Goal: Task Accomplishment & Management: Manage account settings

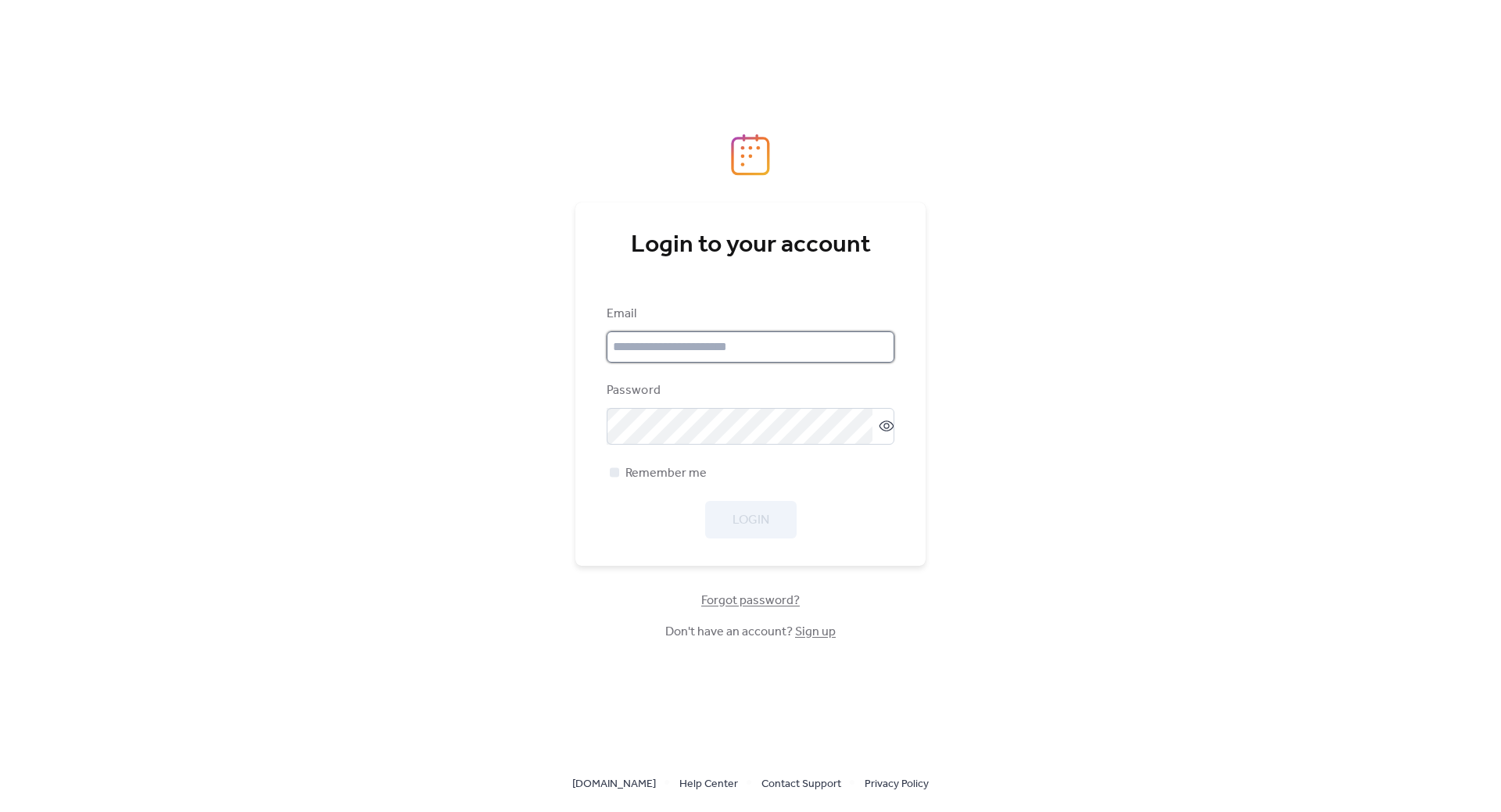
click at [710, 356] on input "email" at bounding box center [750, 347] width 287 height 31
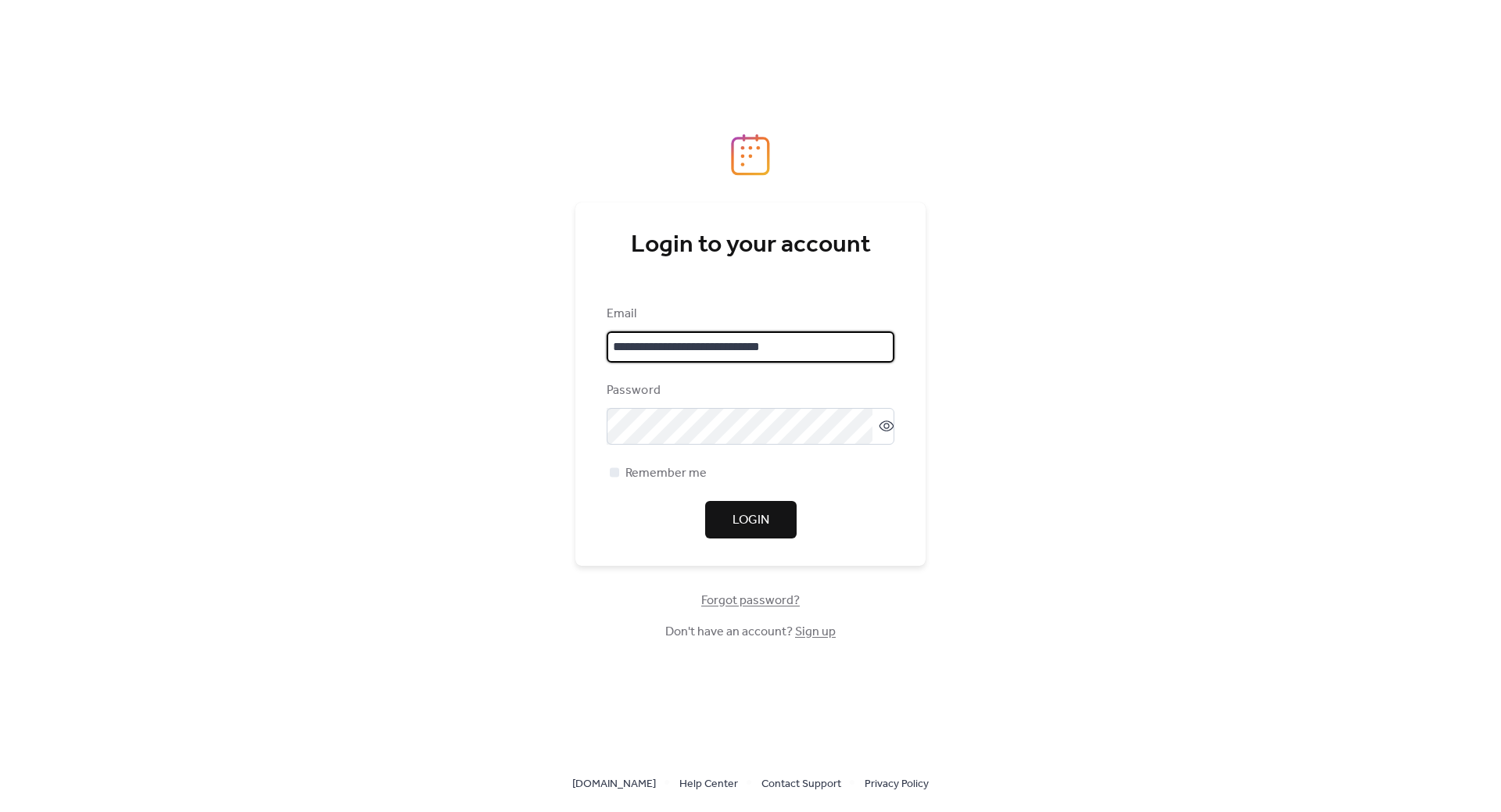
type input "**********"
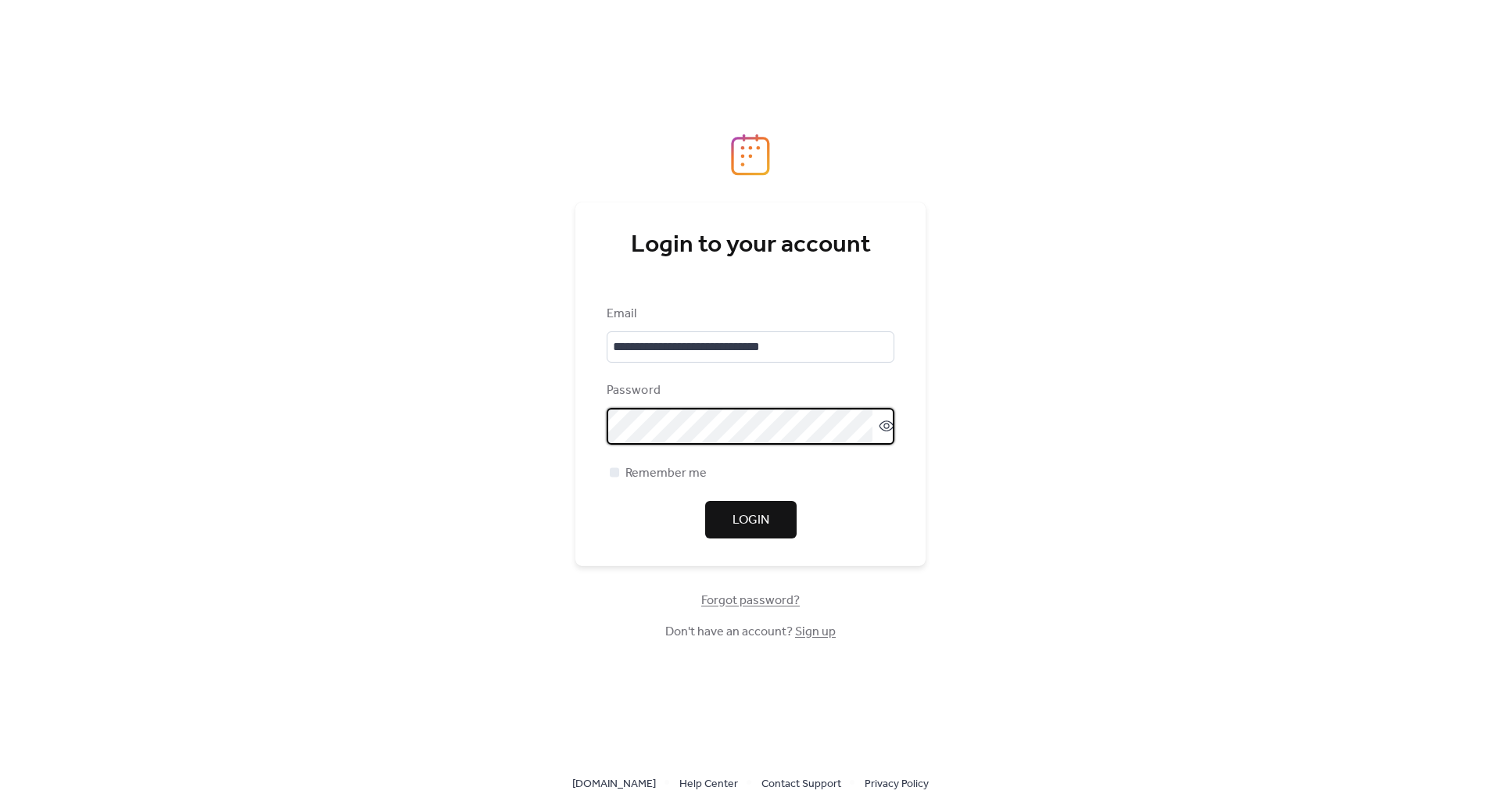
click at [879, 426] on icon at bounding box center [886, 426] width 16 height 16
click at [616, 471] on div at bounding box center [615, 472] width 9 height 9
click at [752, 522] on span "Login" at bounding box center [751, 520] width 37 height 19
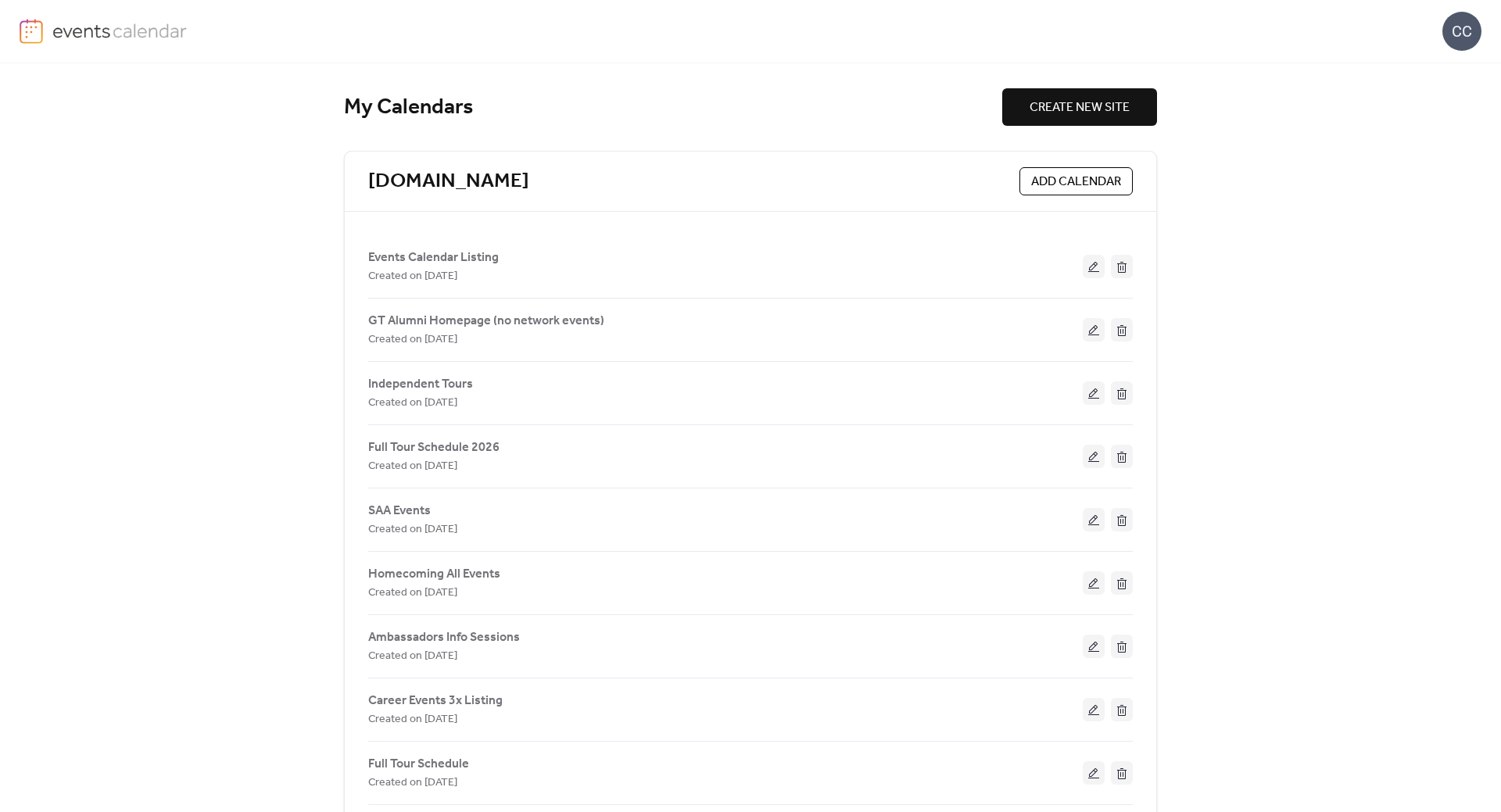
click at [274, 246] on div "My Calendars CREATE NEW SITE [DOMAIN_NAME] ADD CALENDAR Events Calendar Listing…" at bounding box center [750, 437] width 1501 height 749
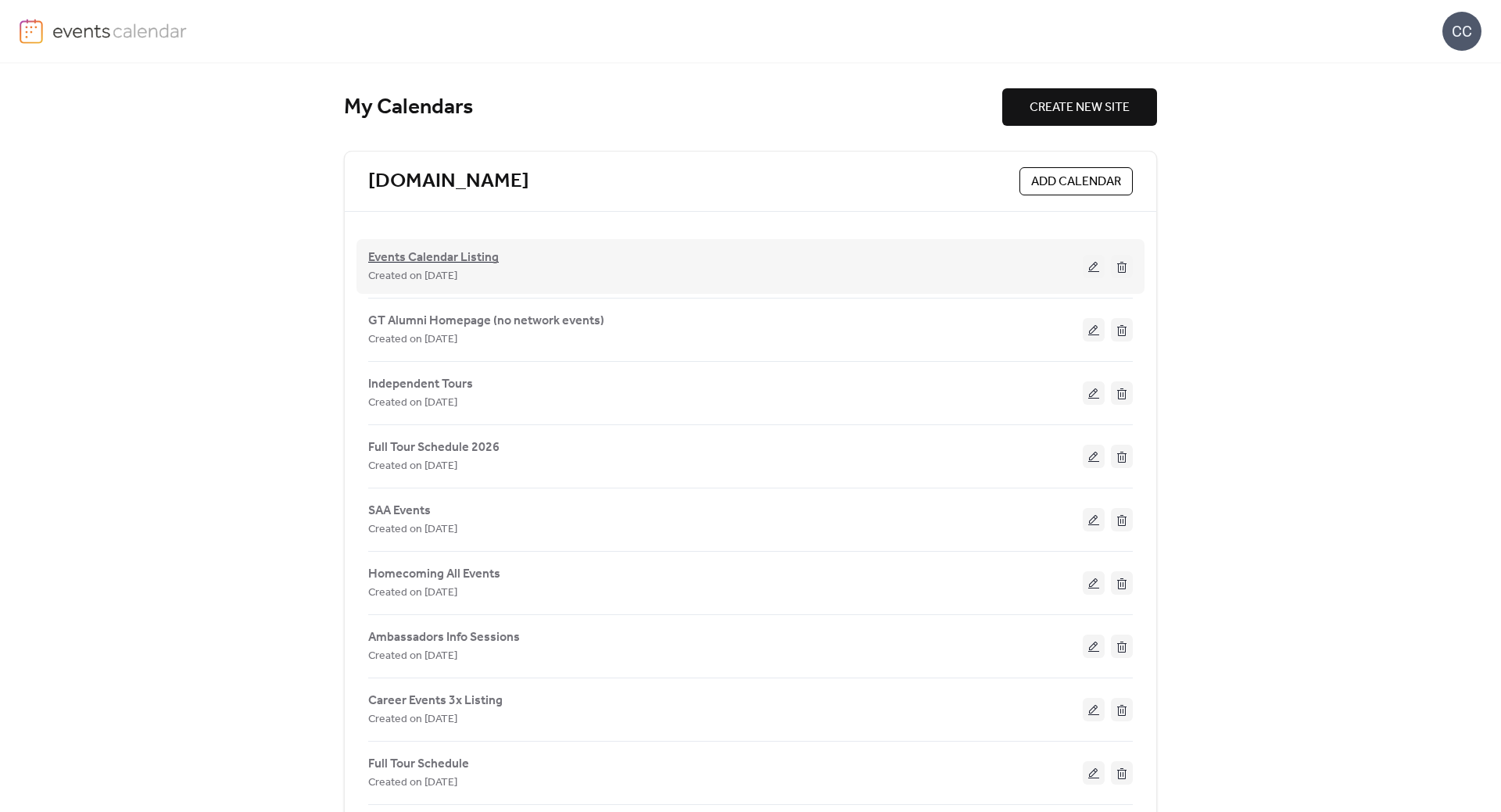
click at [447, 251] on span "Events Calendar Listing" at bounding box center [433, 258] width 130 height 19
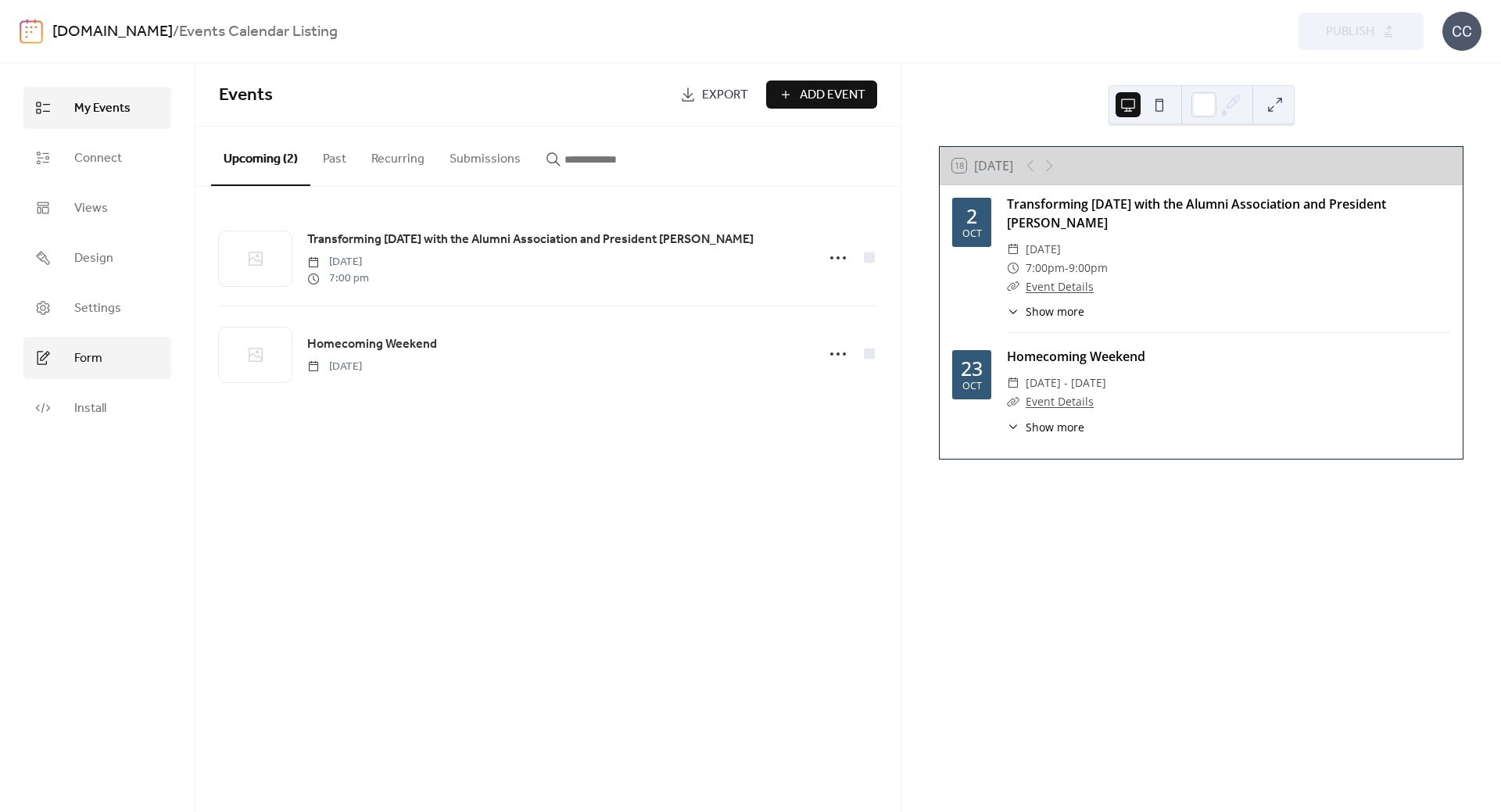
click at [131, 359] on link "Form" at bounding box center [97, 357] width 148 height 42
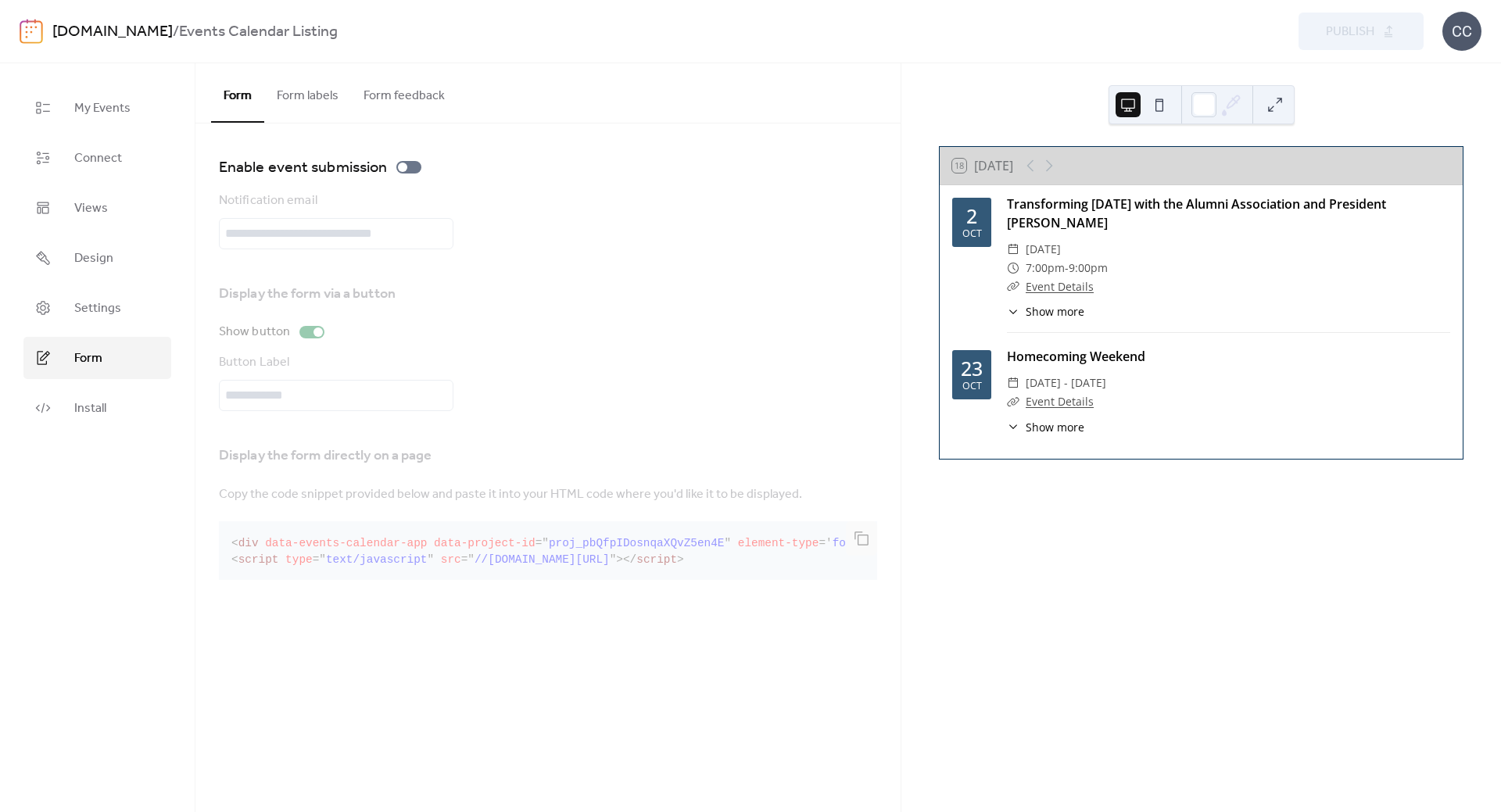
click at [294, 97] on button "Form labels" at bounding box center [307, 91] width 87 height 58
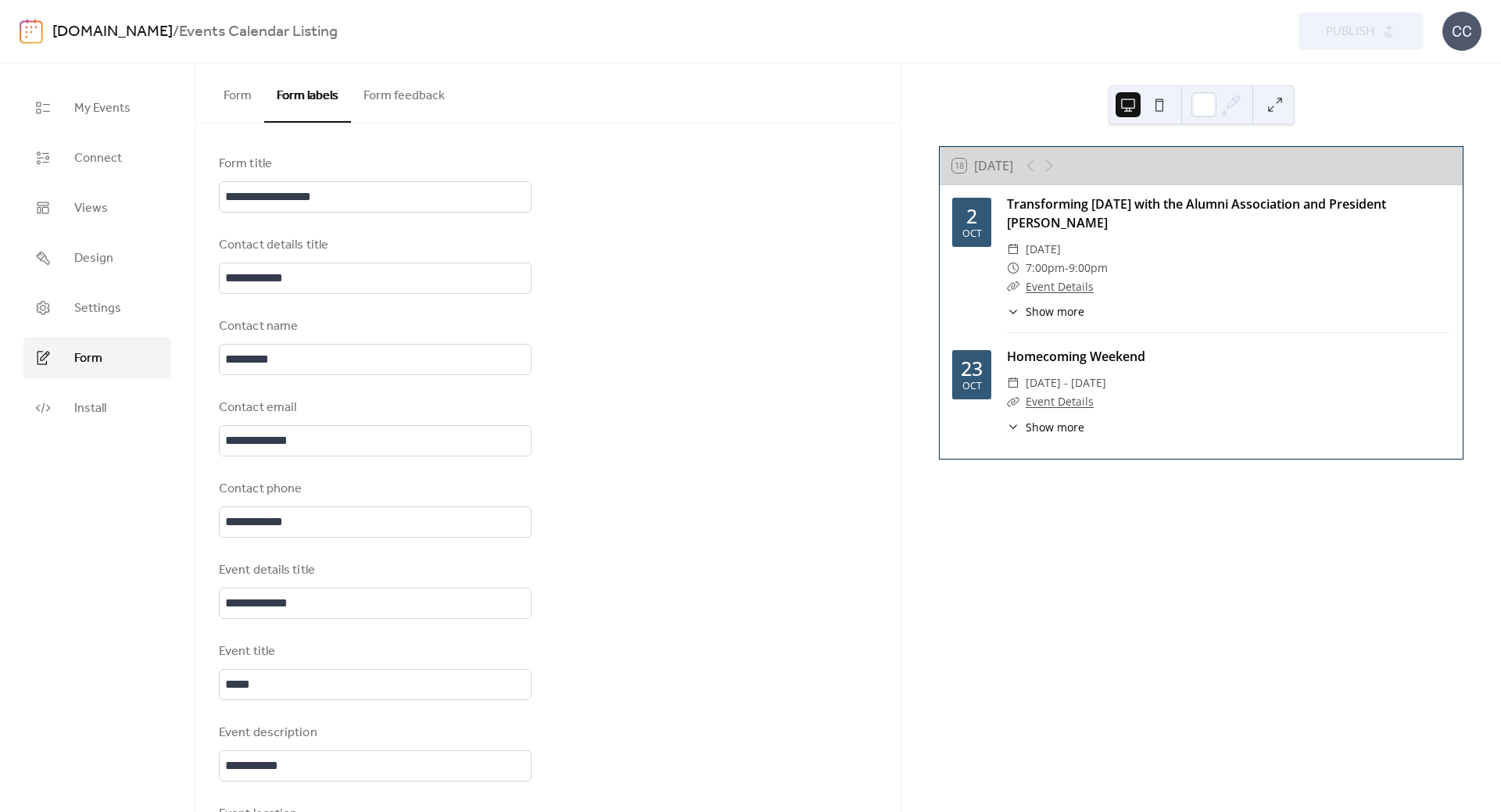
click at [407, 89] on button "Form feedback" at bounding box center [404, 91] width 106 height 58
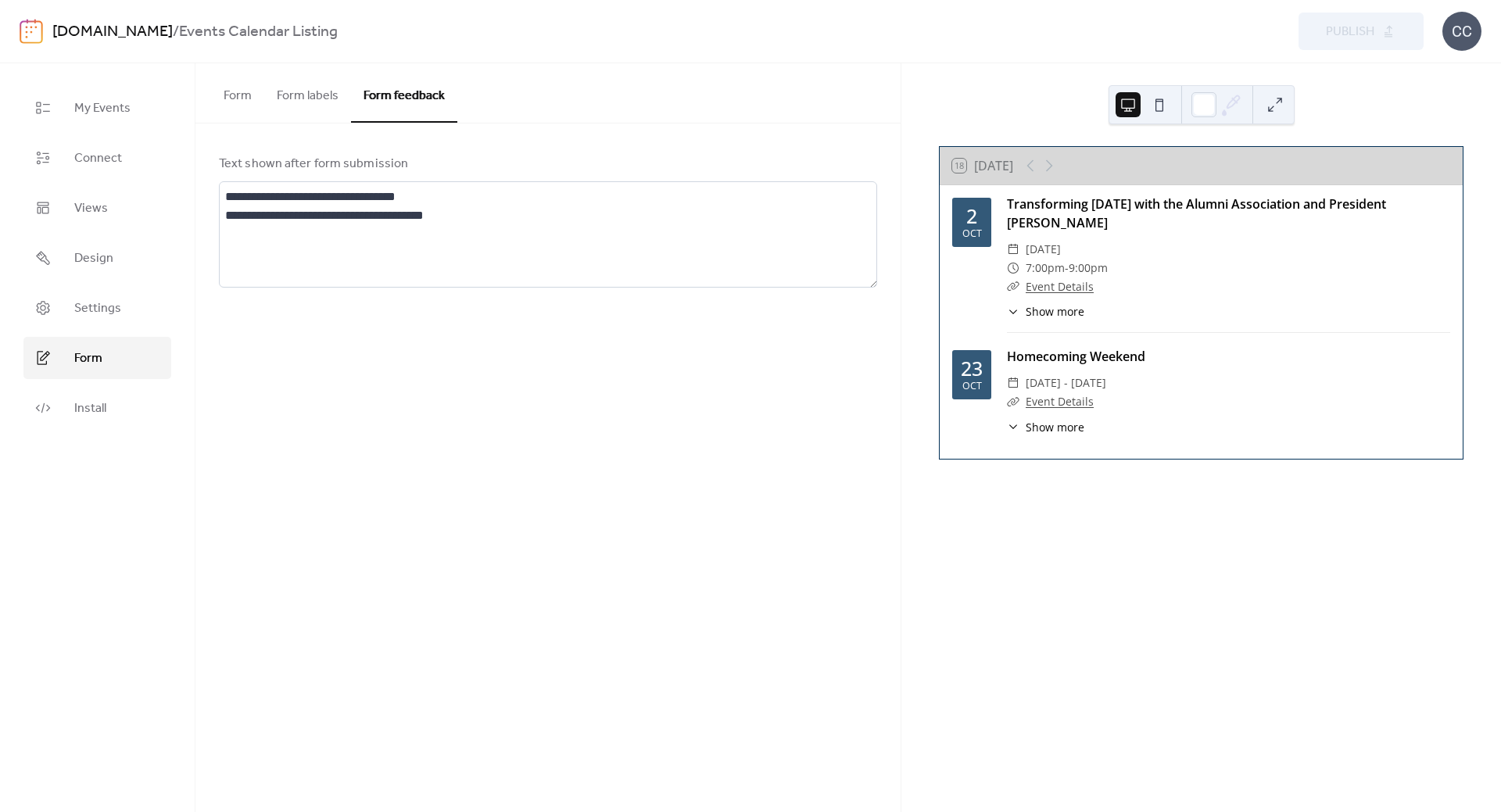
click at [237, 98] on button "Form" at bounding box center [238, 91] width 54 height 58
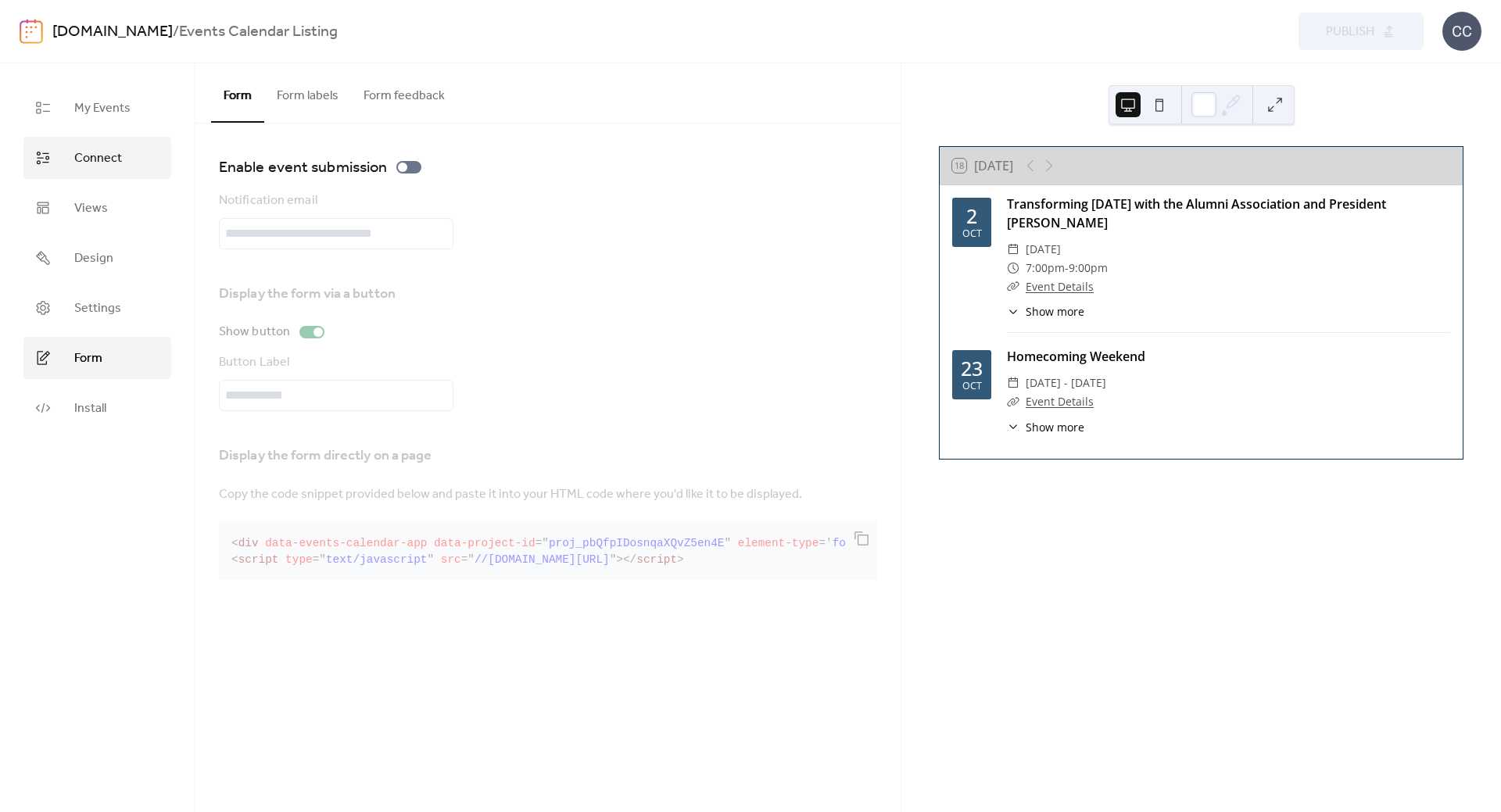
click at [98, 146] on link "Connect" at bounding box center [97, 158] width 148 height 42
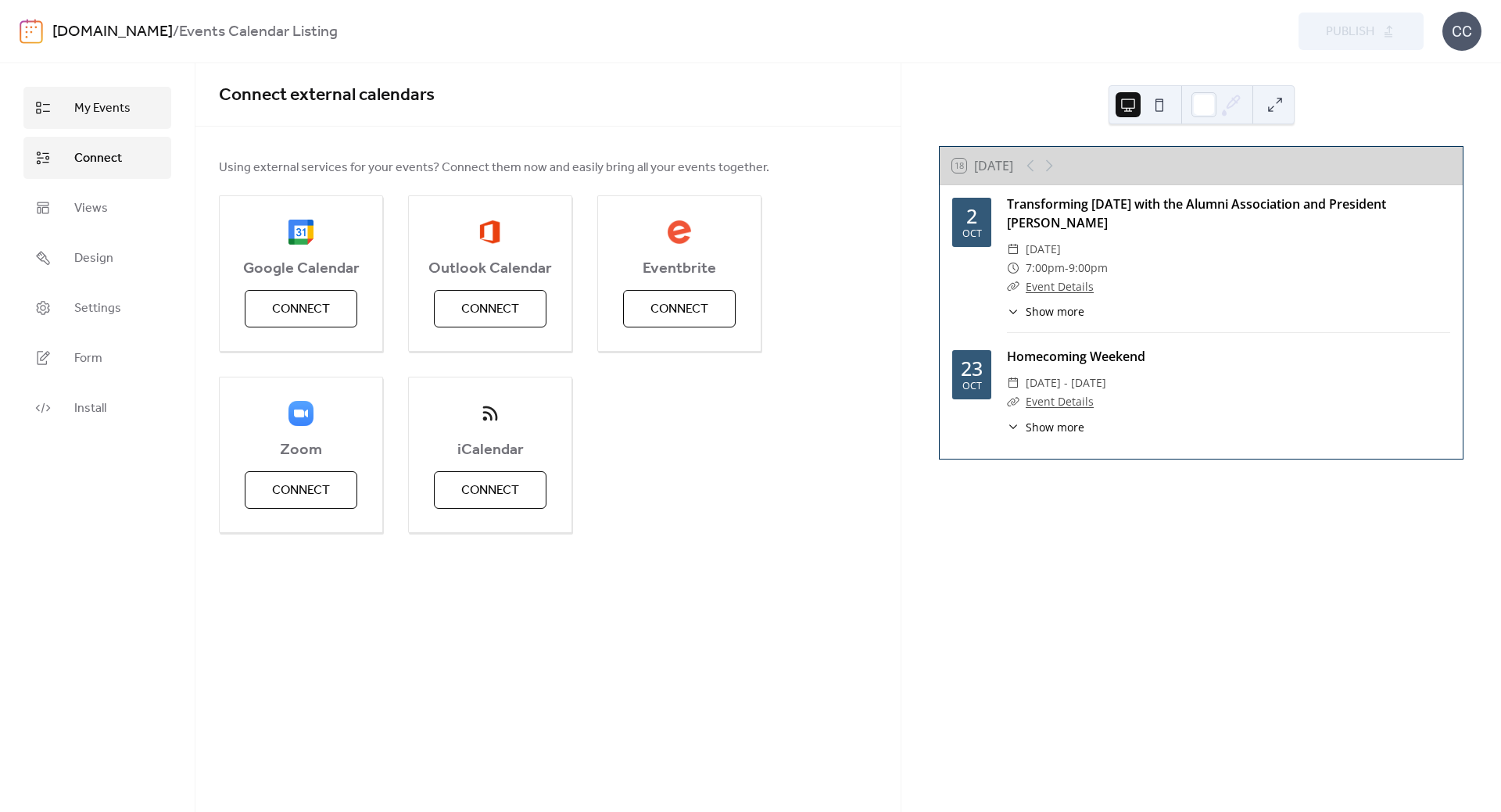
click at [136, 112] on link "My Events" at bounding box center [97, 108] width 148 height 42
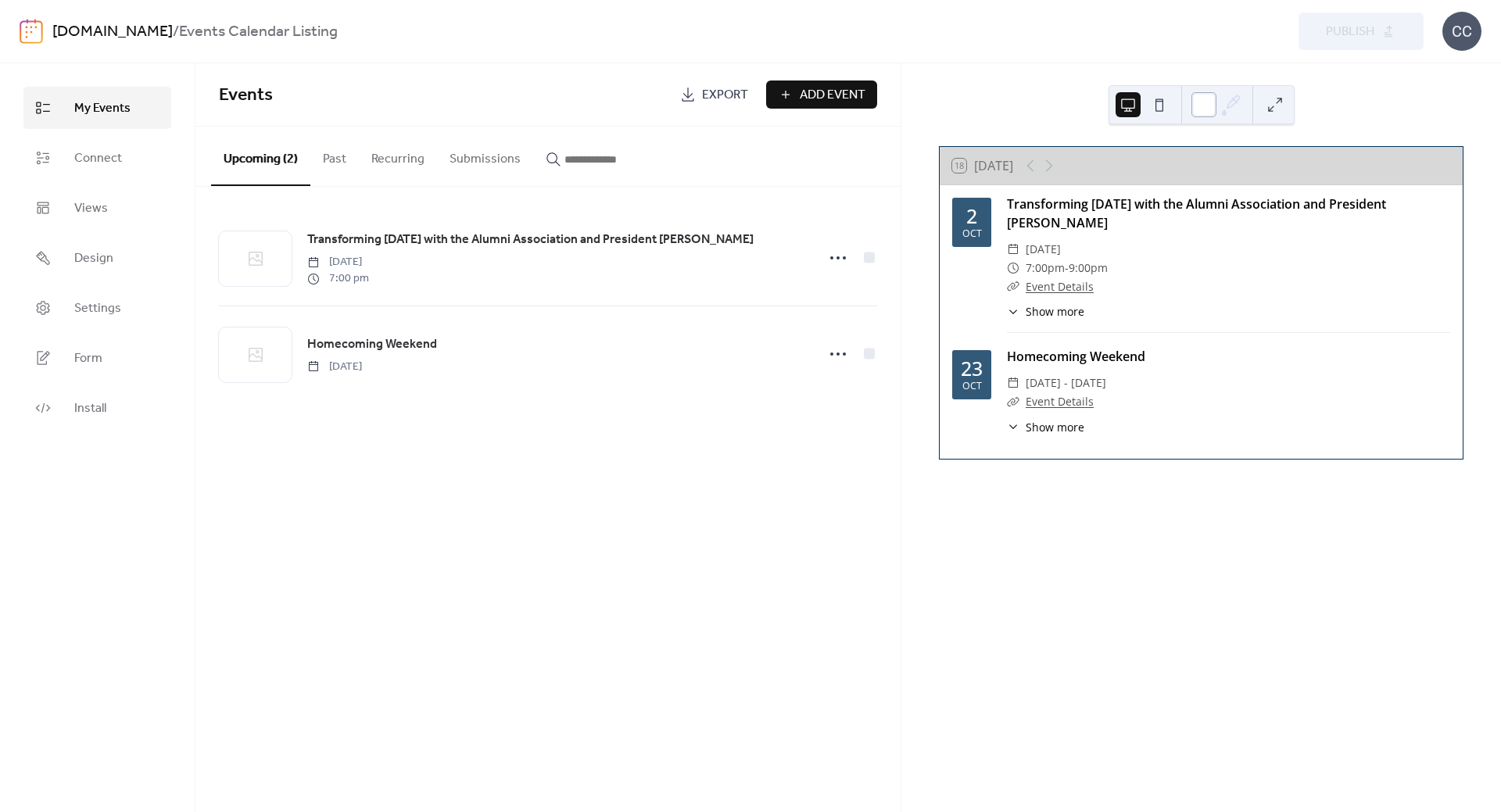
click at [1215, 107] on div at bounding box center [1203, 104] width 25 height 25
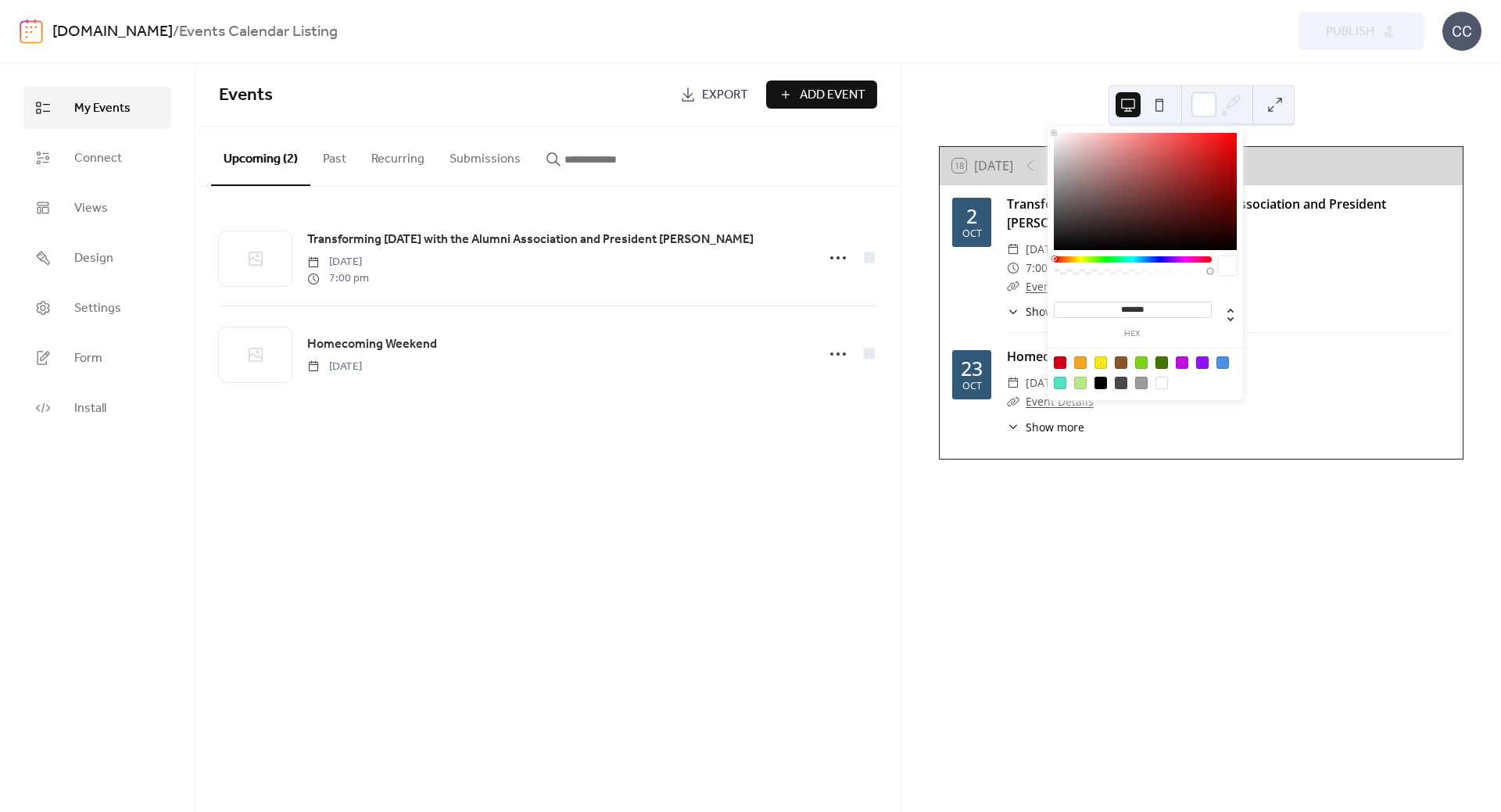
click at [1203, 54] on div "[DOMAIN_NAME] / Events Calendar Listing Preview Publish CC" at bounding box center [751, 31] width 1462 height 62
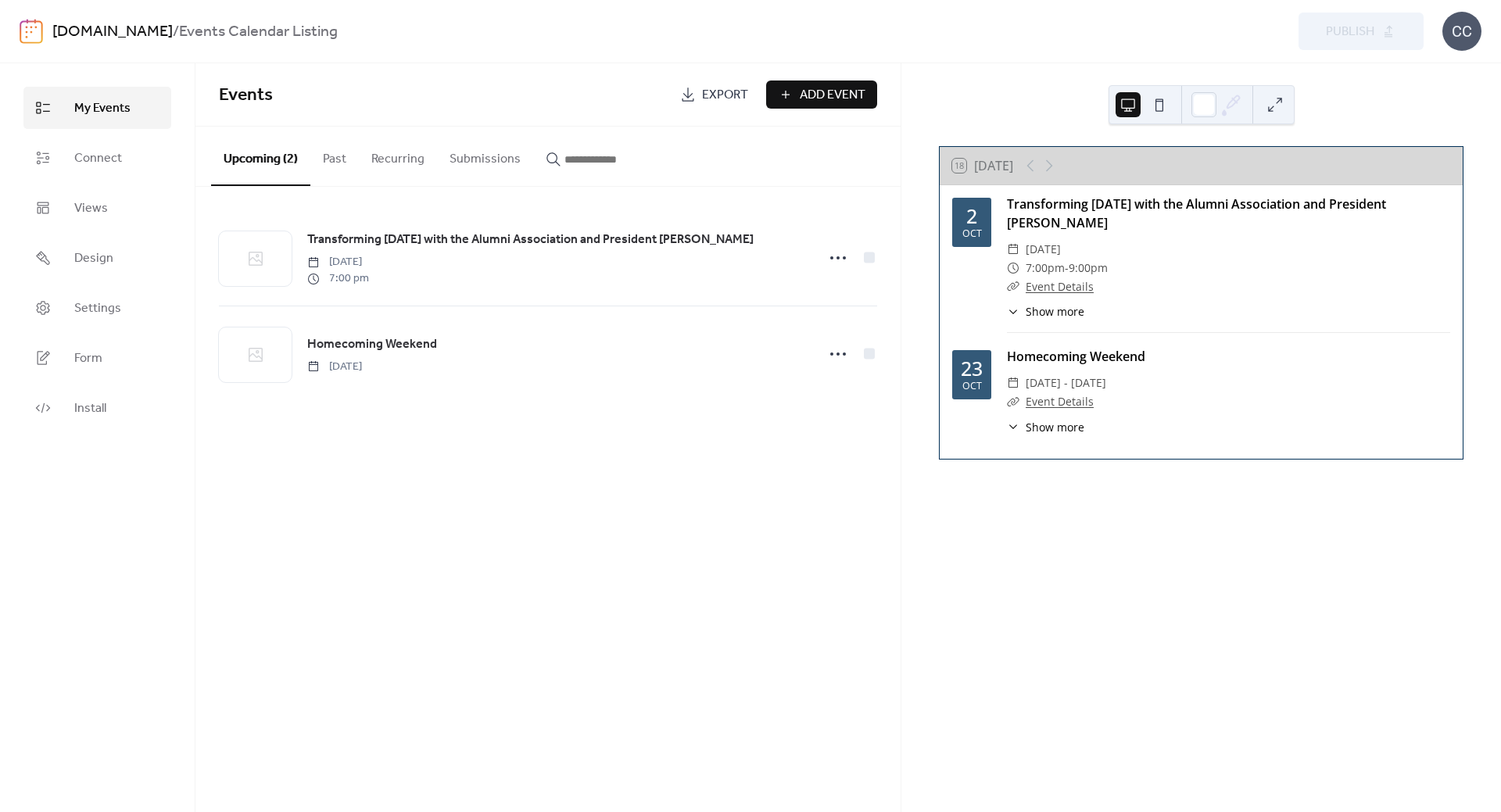
click at [1159, 106] on button at bounding box center [1159, 104] width 25 height 25
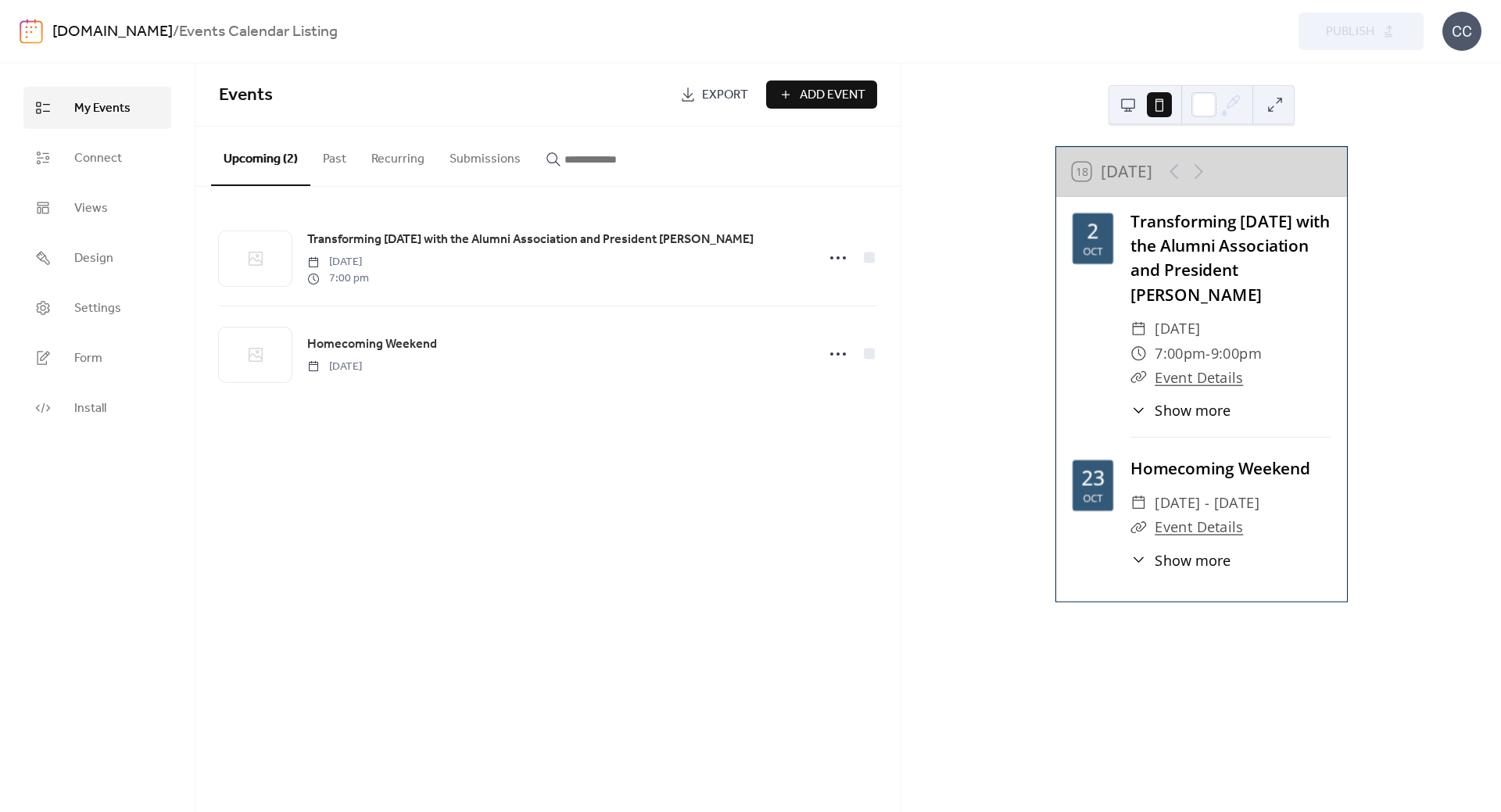
click at [1125, 103] on button at bounding box center [1128, 104] width 25 height 25
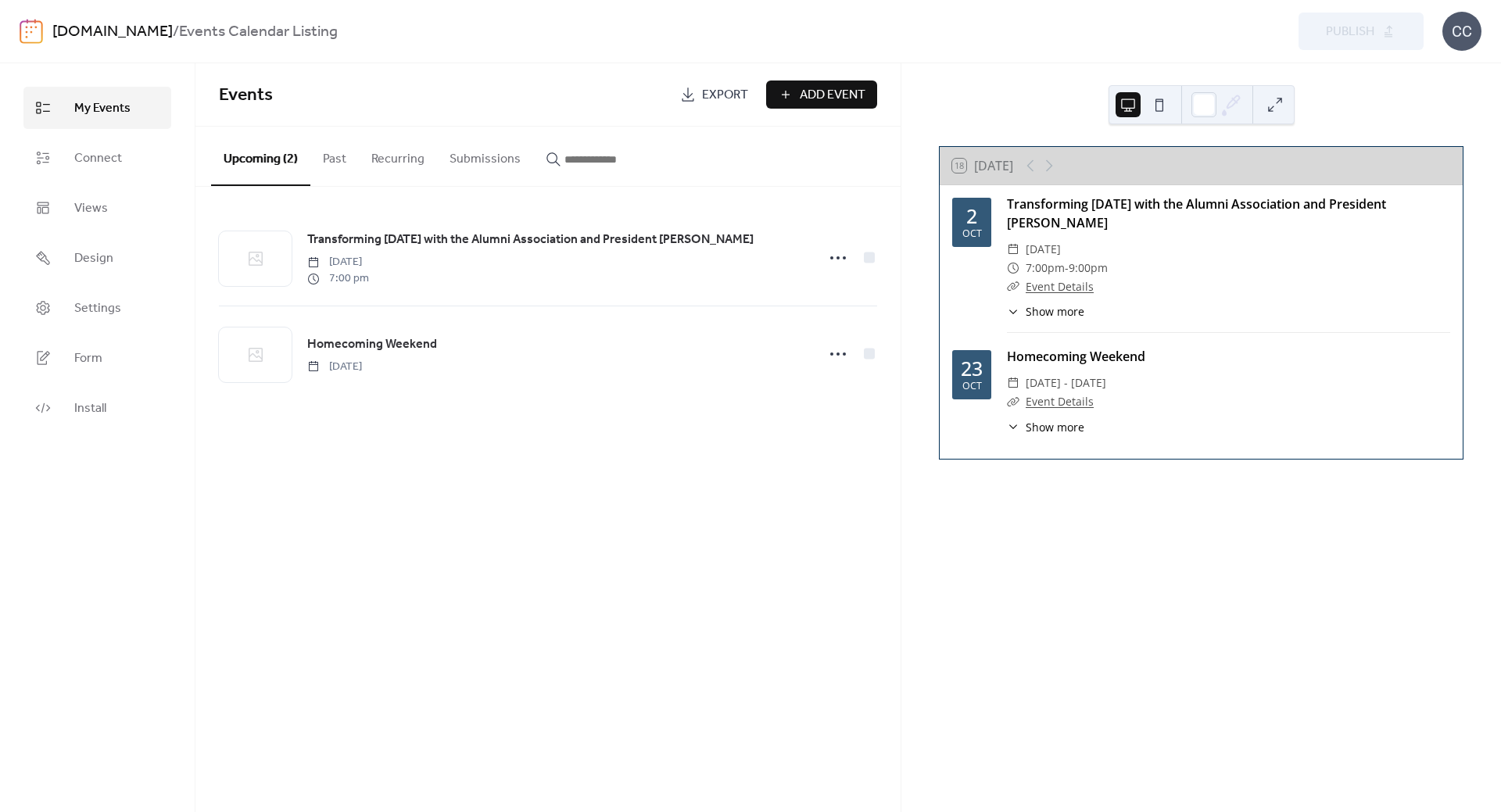
click at [1156, 103] on button at bounding box center [1159, 104] width 25 height 25
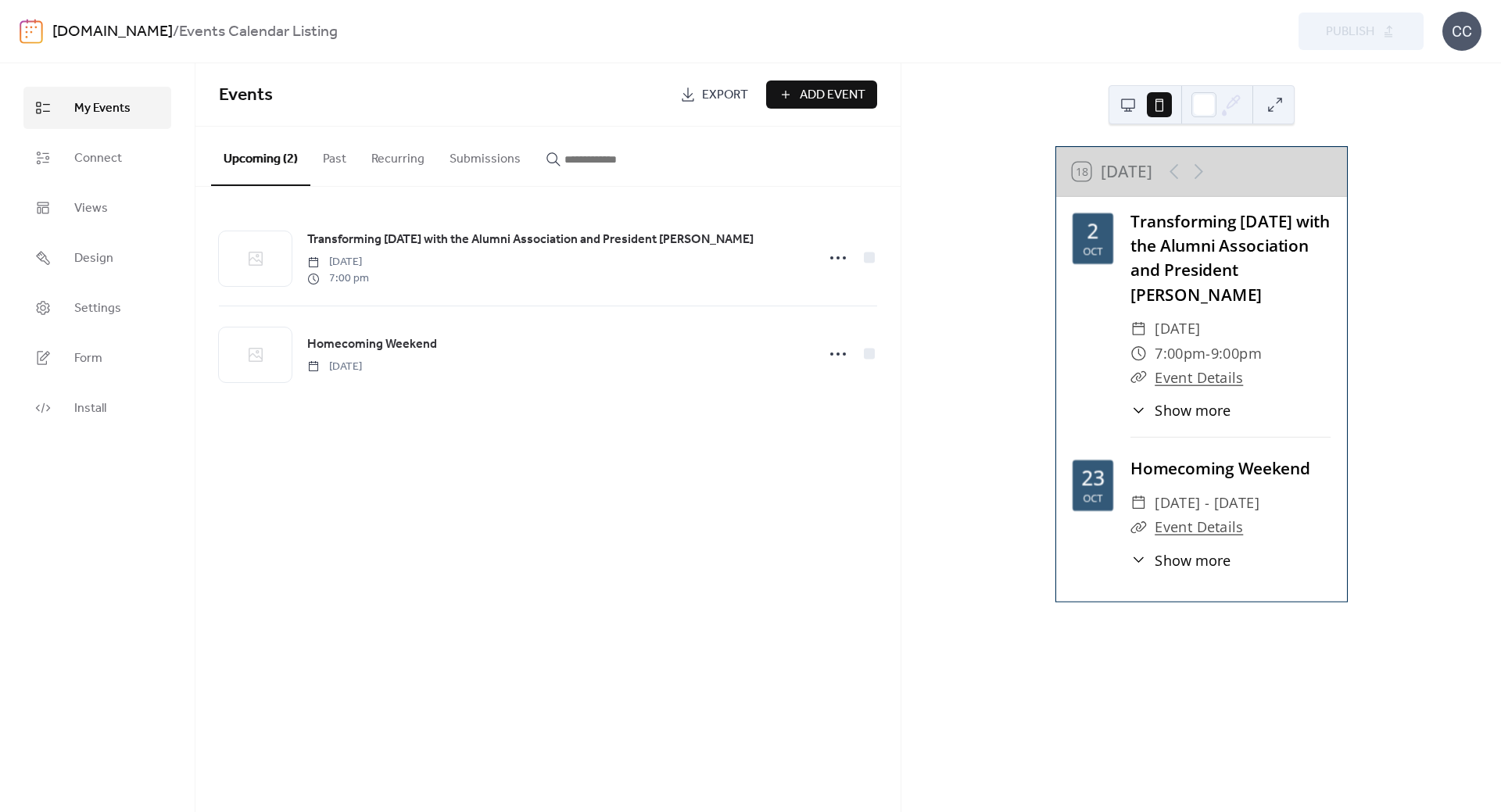
click at [1132, 106] on button at bounding box center [1128, 104] width 25 height 25
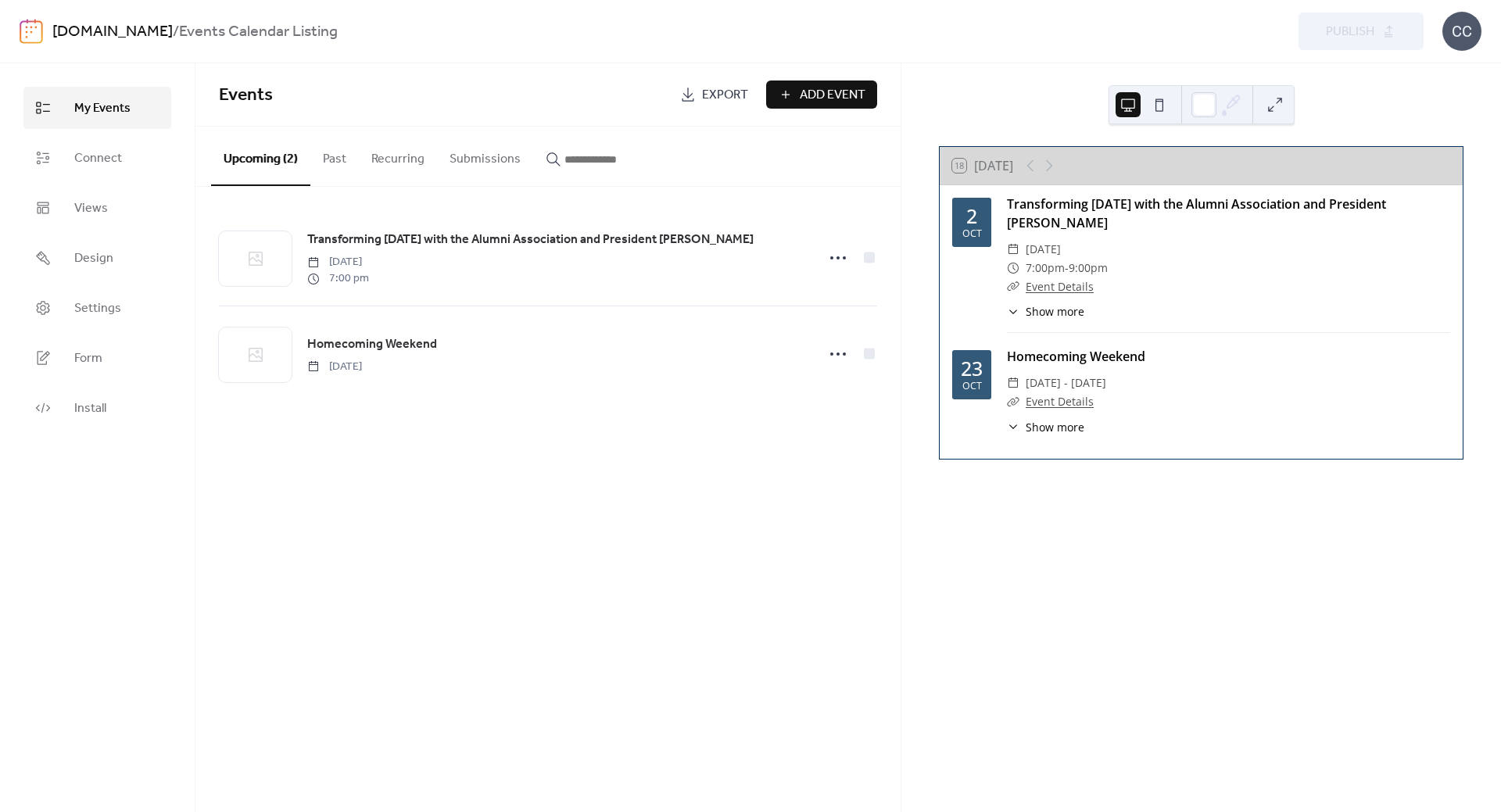
click at [106, 92] on link "My Events" at bounding box center [97, 108] width 148 height 42
click at [104, 101] on span "My Events" at bounding box center [102, 109] width 56 height 19
click at [114, 29] on link "[DOMAIN_NAME]" at bounding box center [112, 32] width 120 height 29
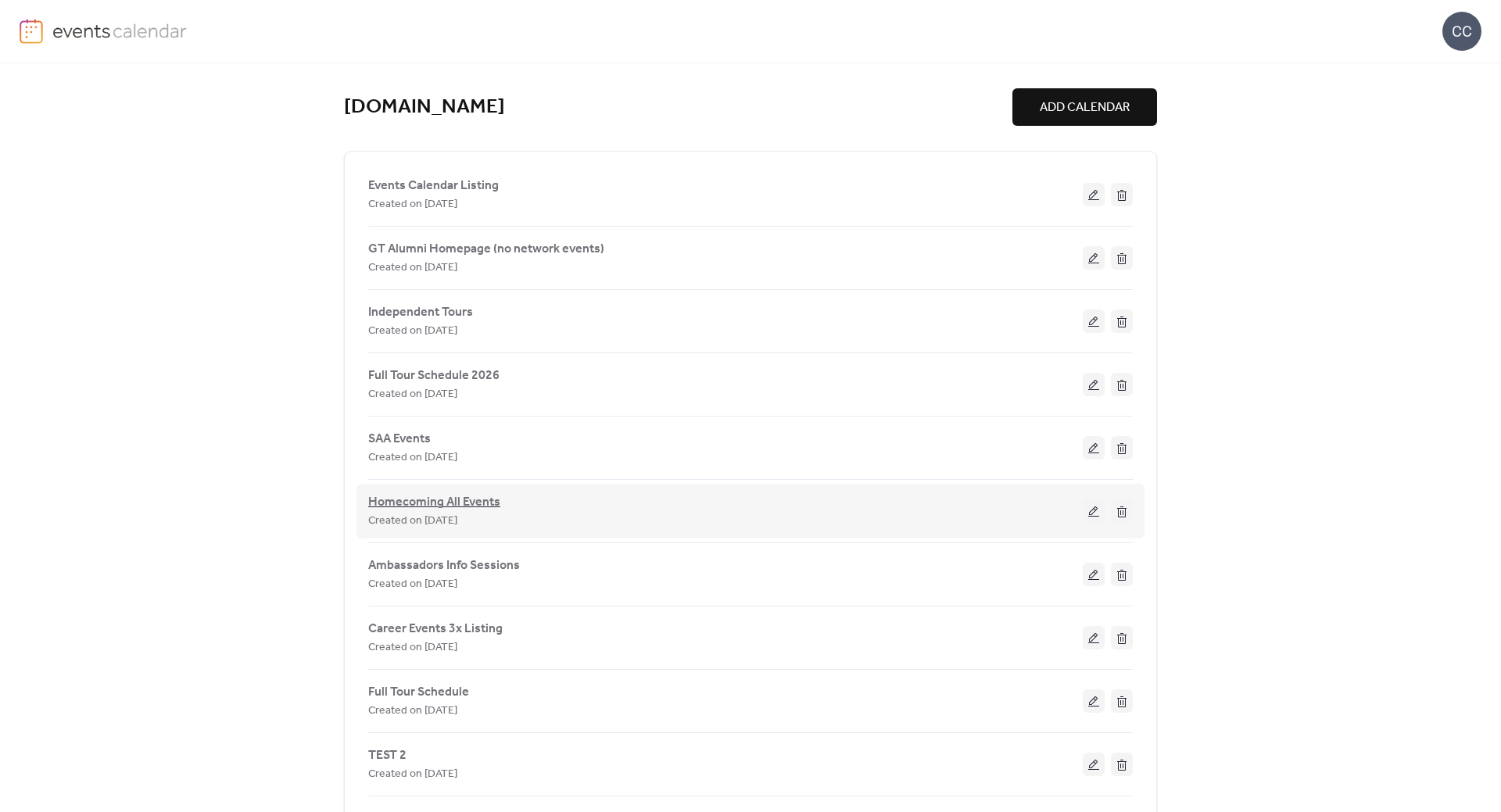
click at [451, 506] on span "Homecoming All Events" at bounding box center [434, 503] width 132 height 19
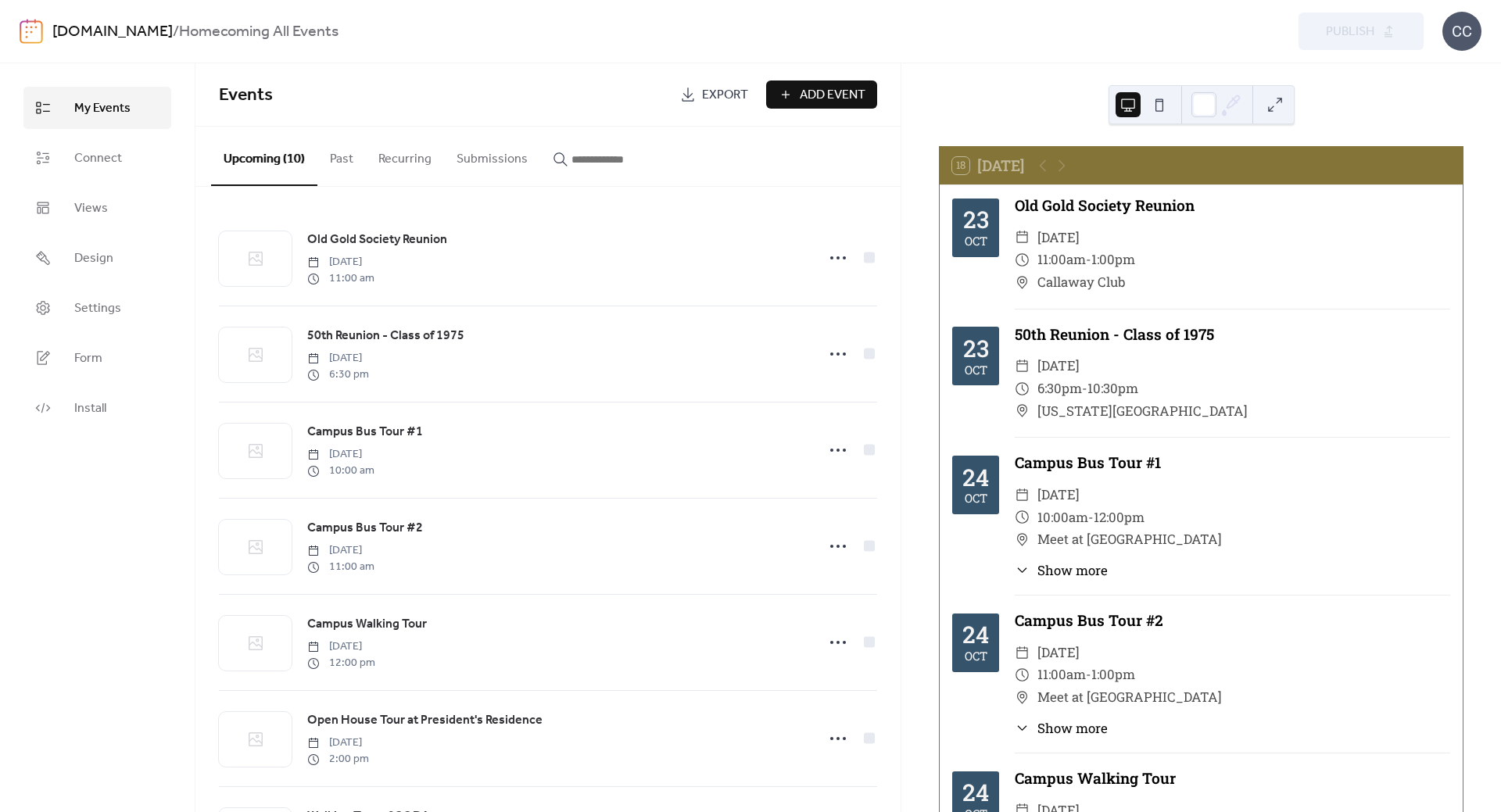
click at [1159, 104] on button at bounding box center [1159, 104] width 25 height 25
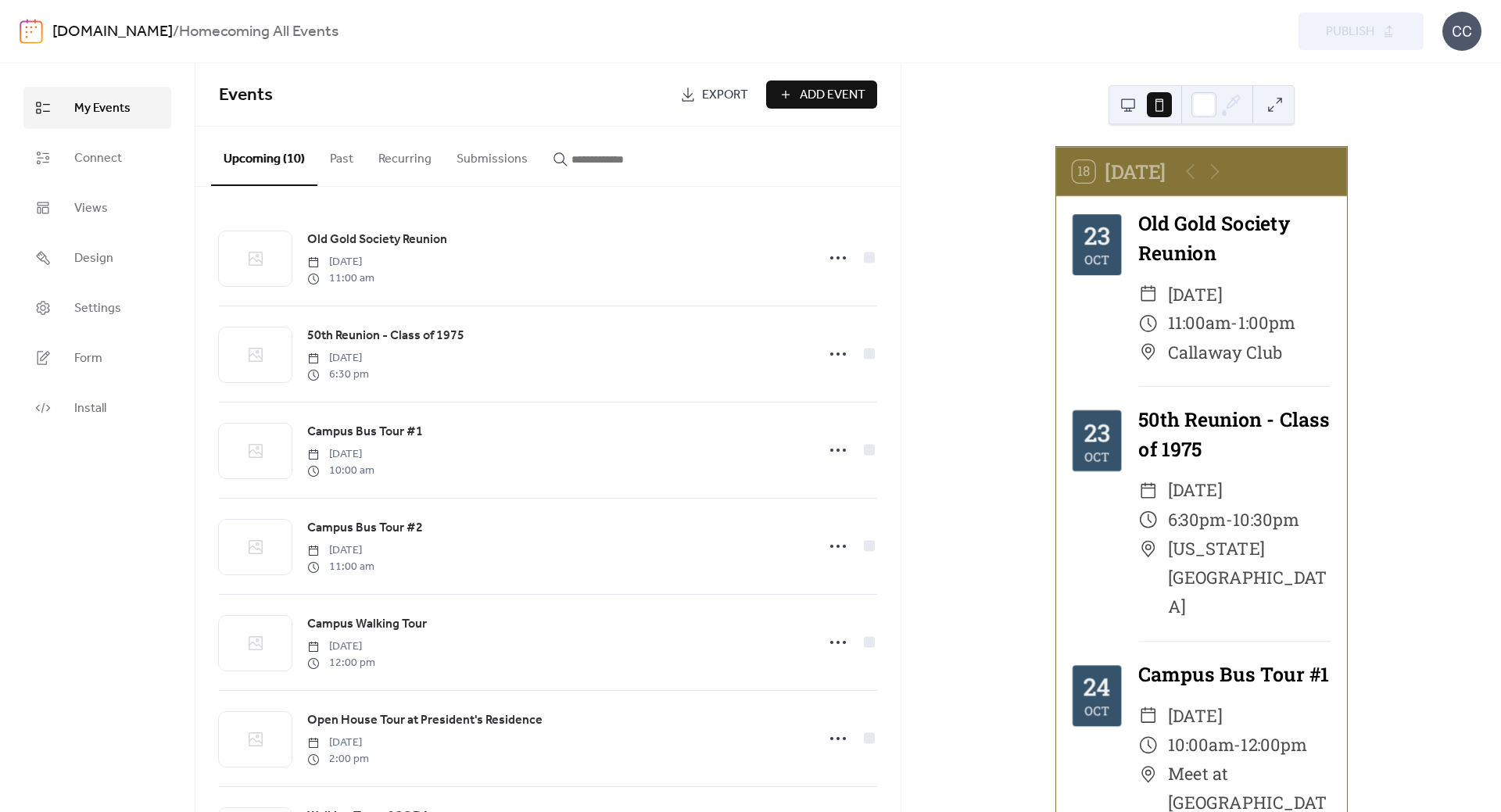
click at [1130, 104] on button at bounding box center [1128, 104] width 25 height 25
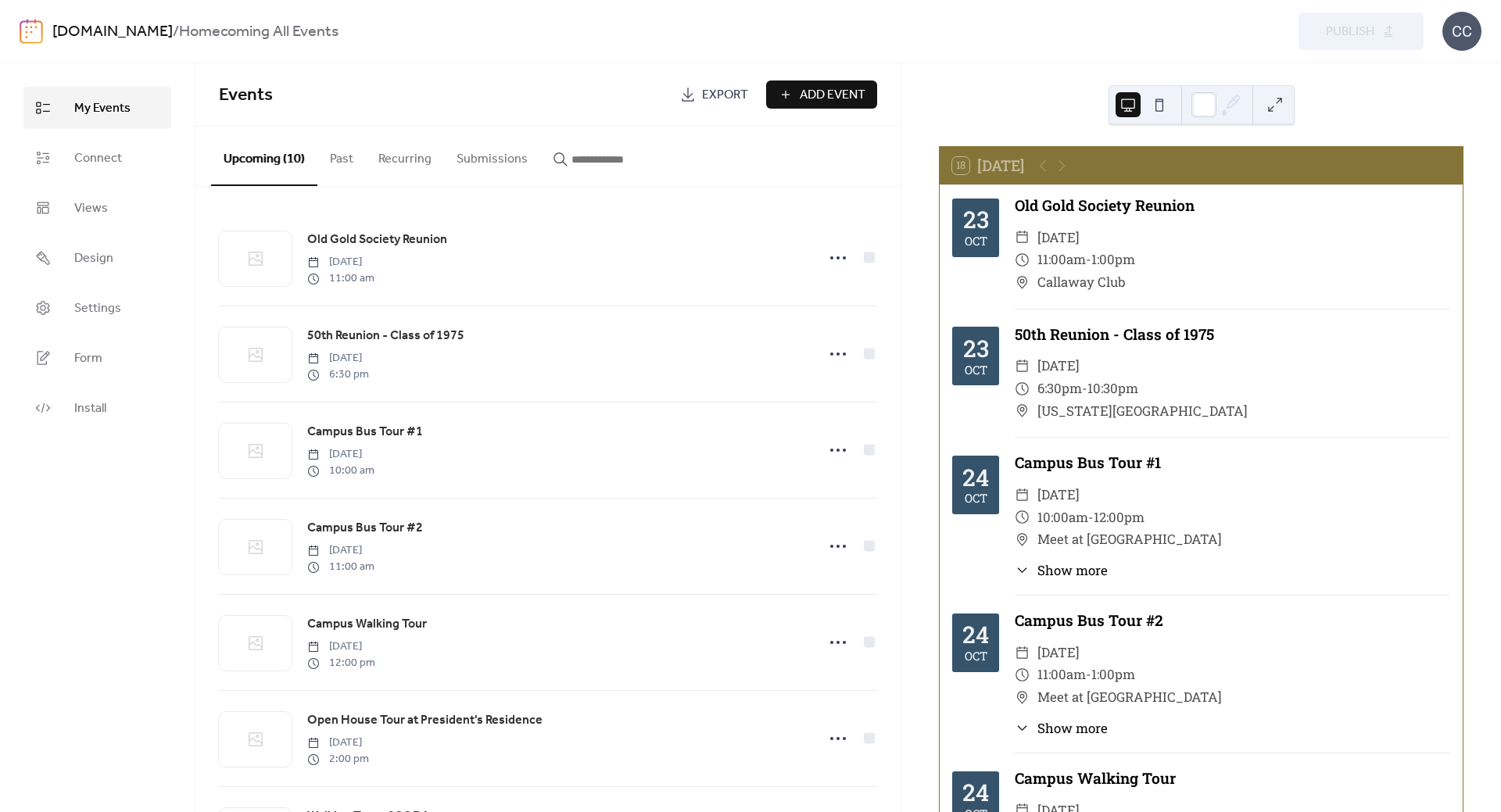
click at [112, 33] on link "[DOMAIN_NAME]" at bounding box center [112, 32] width 120 height 29
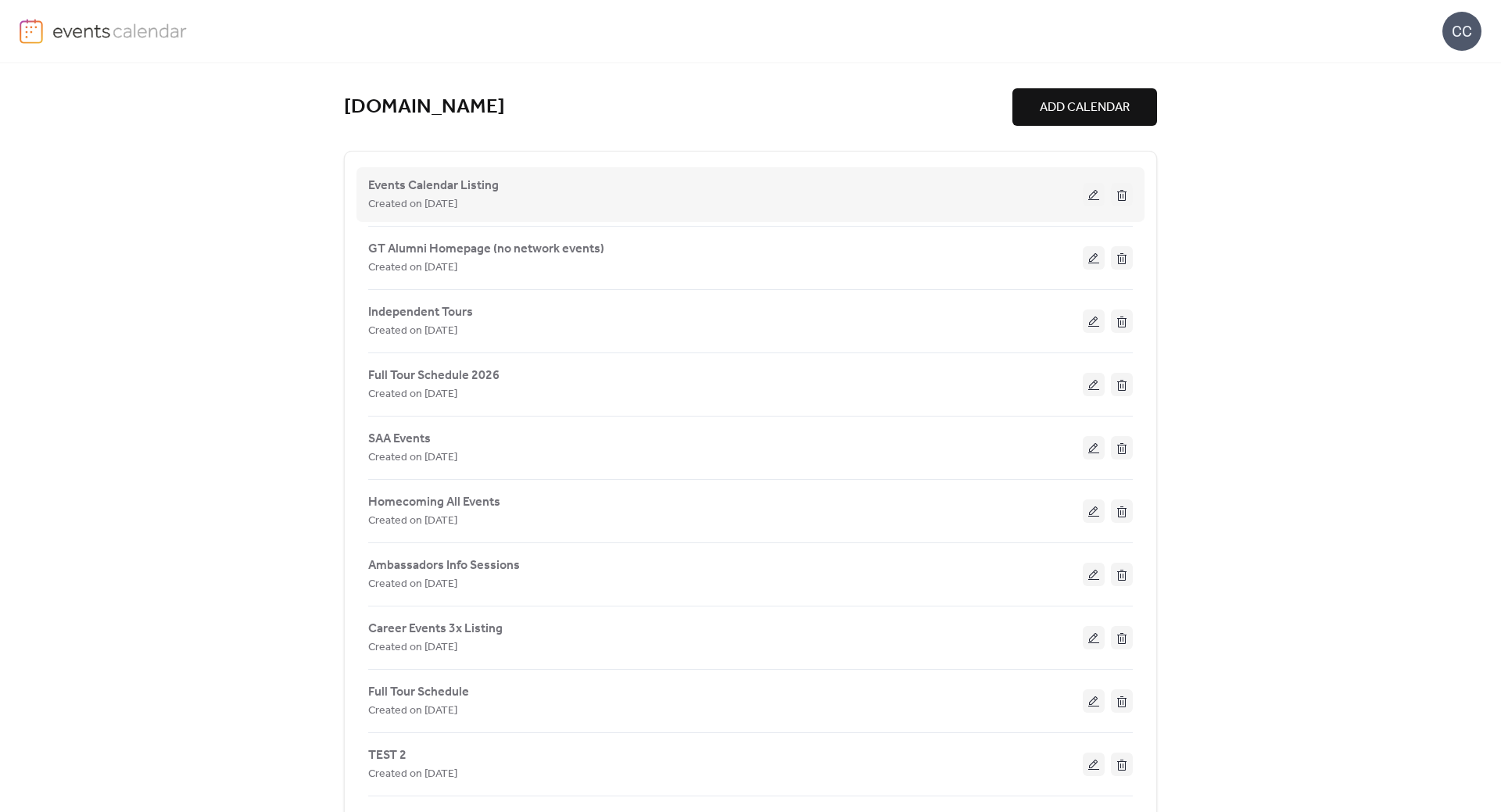
click at [1092, 195] on button at bounding box center [1094, 194] width 22 height 23
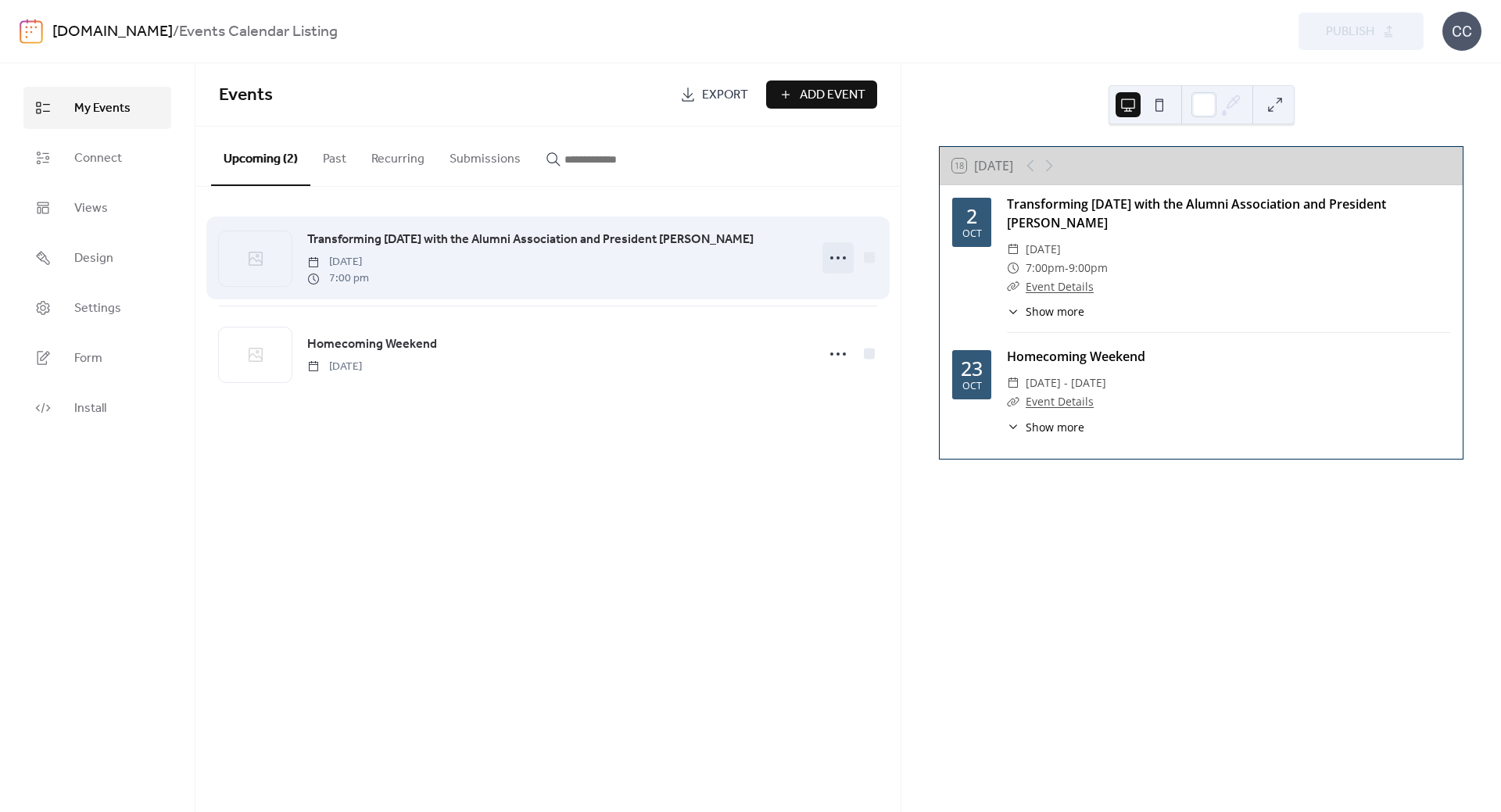
click at [834, 261] on icon at bounding box center [838, 257] width 25 height 25
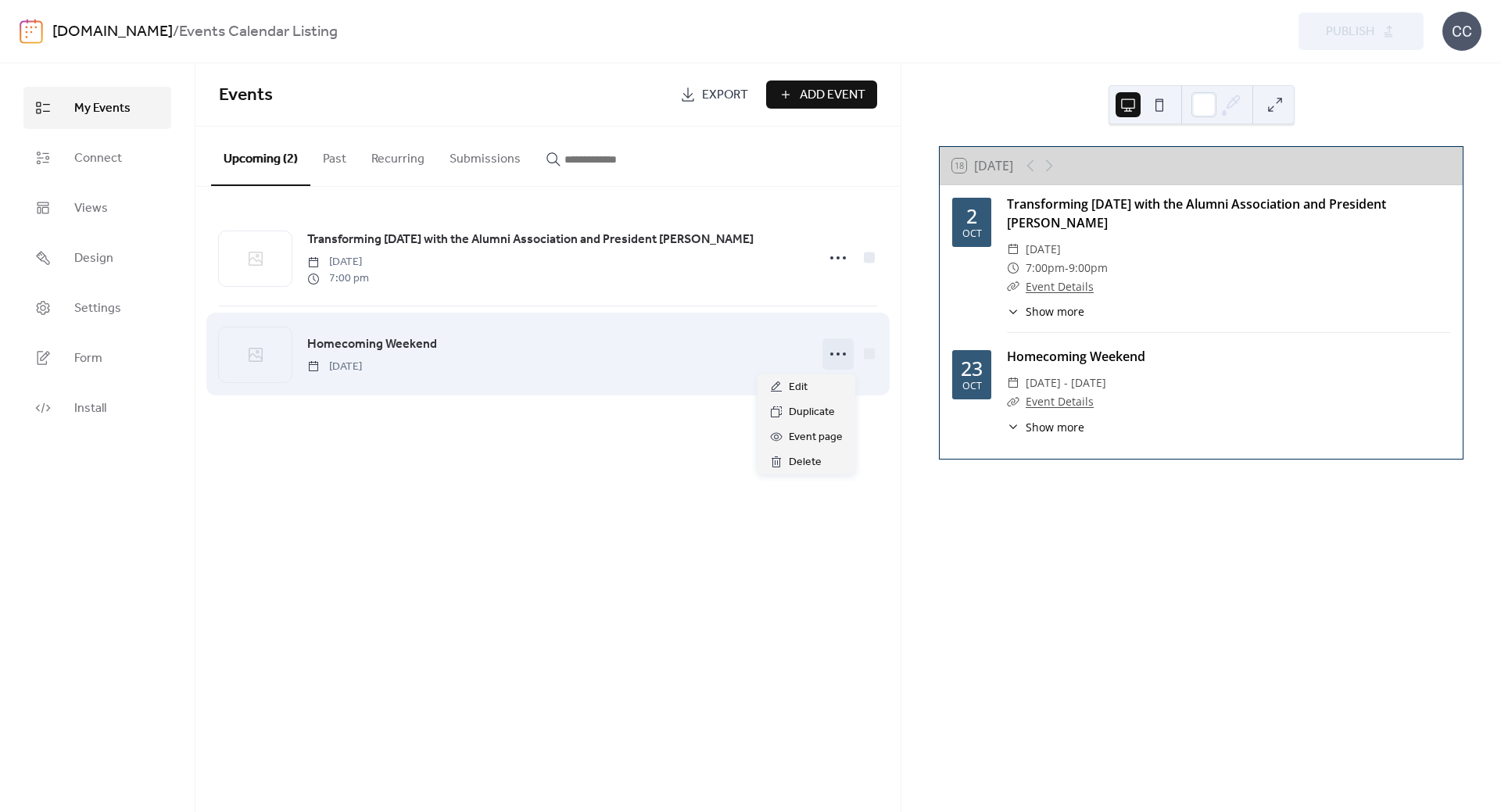
click at [844, 360] on icon at bounding box center [838, 354] width 25 height 25
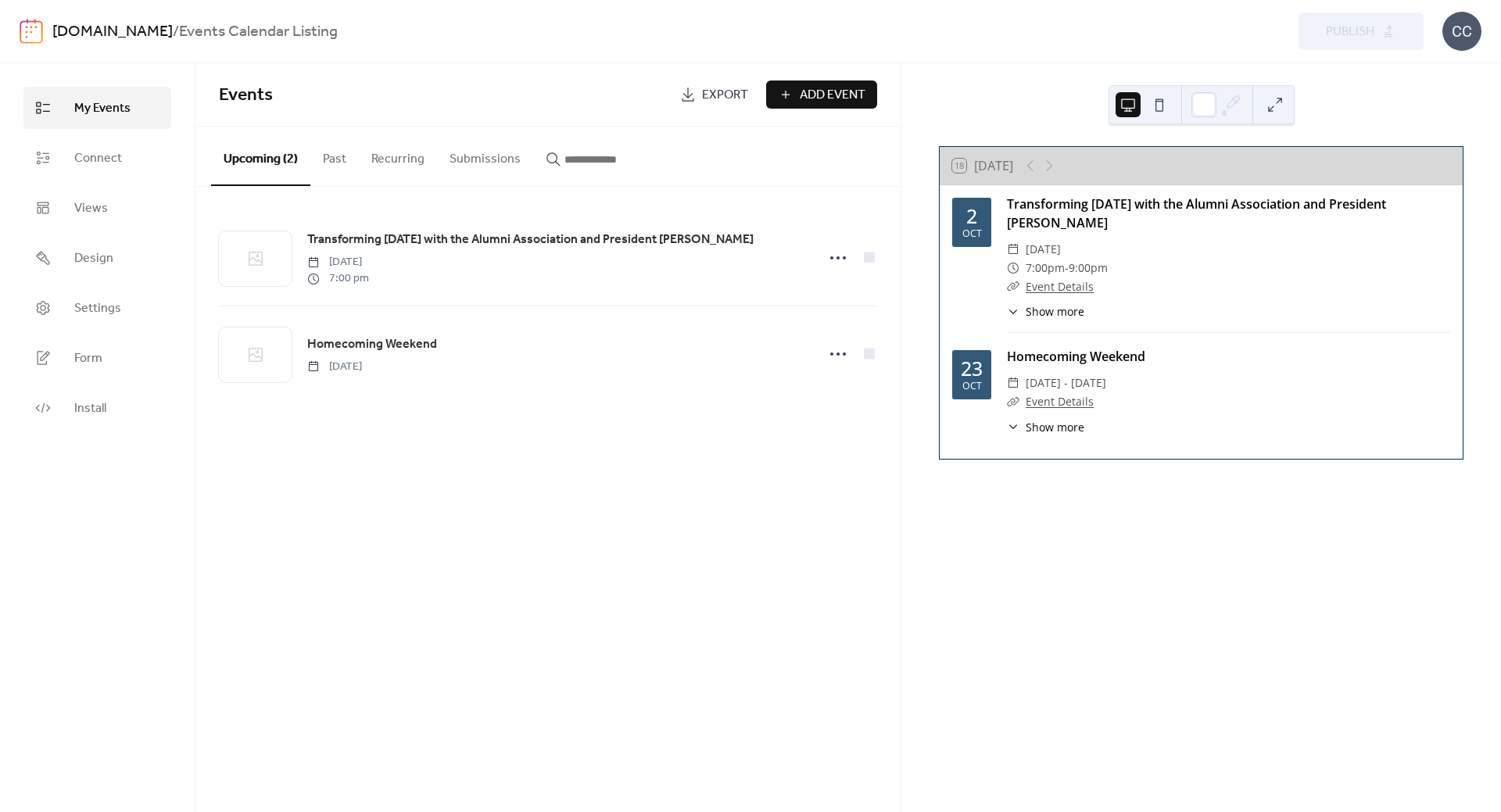
click at [614, 450] on div "Events Export Add Event Upcoming (2) Past Recurring Submissions Transforming [D…" at bounding box center [547, 437] width 705 height 749
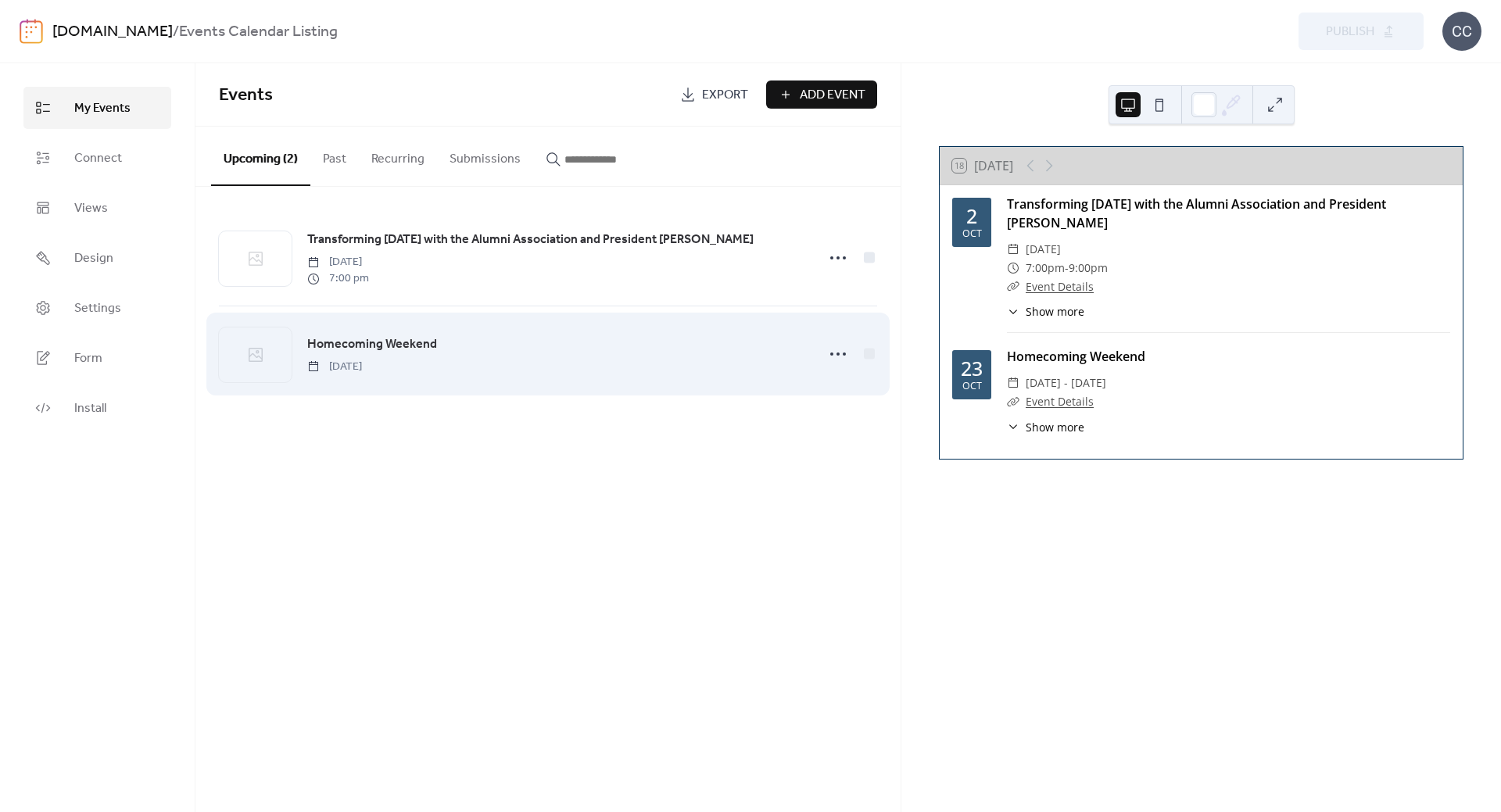
click at [427, 343] on span "Homecoming Weekend" at bounding box center [372, 345] width 129 height 19
